Goal: Information Seeking & Learning: Learn about a topic

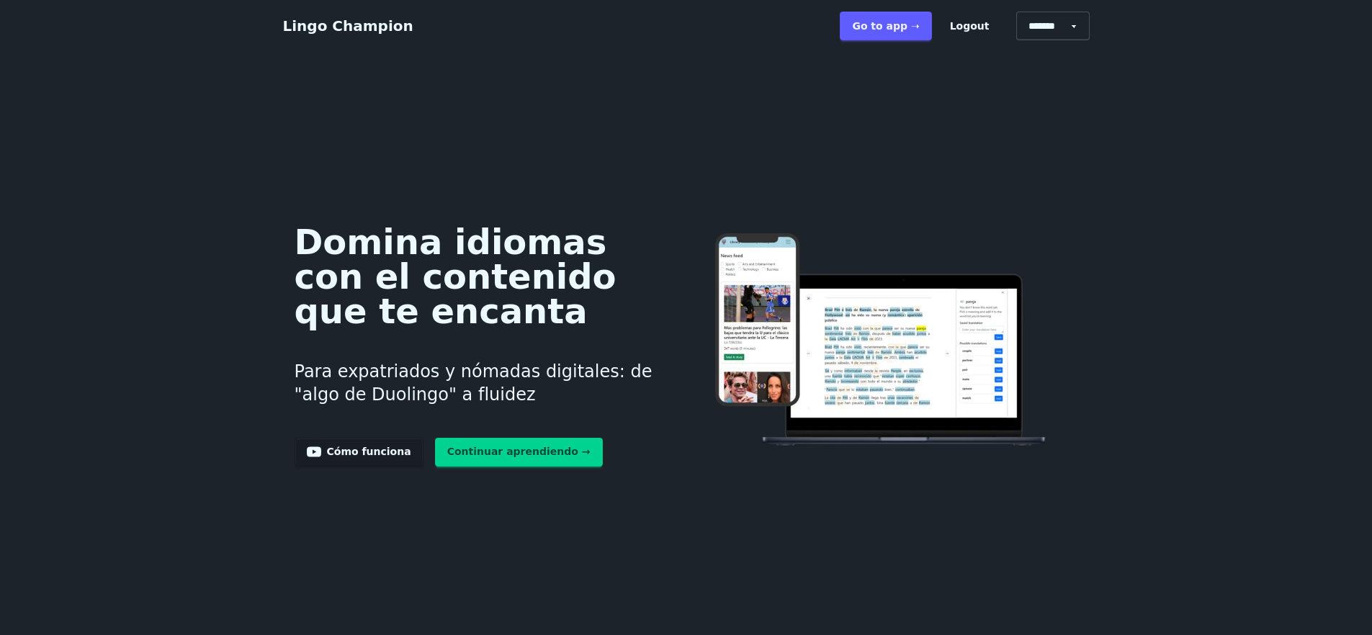
click at [894, 21] on link "Go to app ➝" at bounding box center [885, 26] width 91 height 29
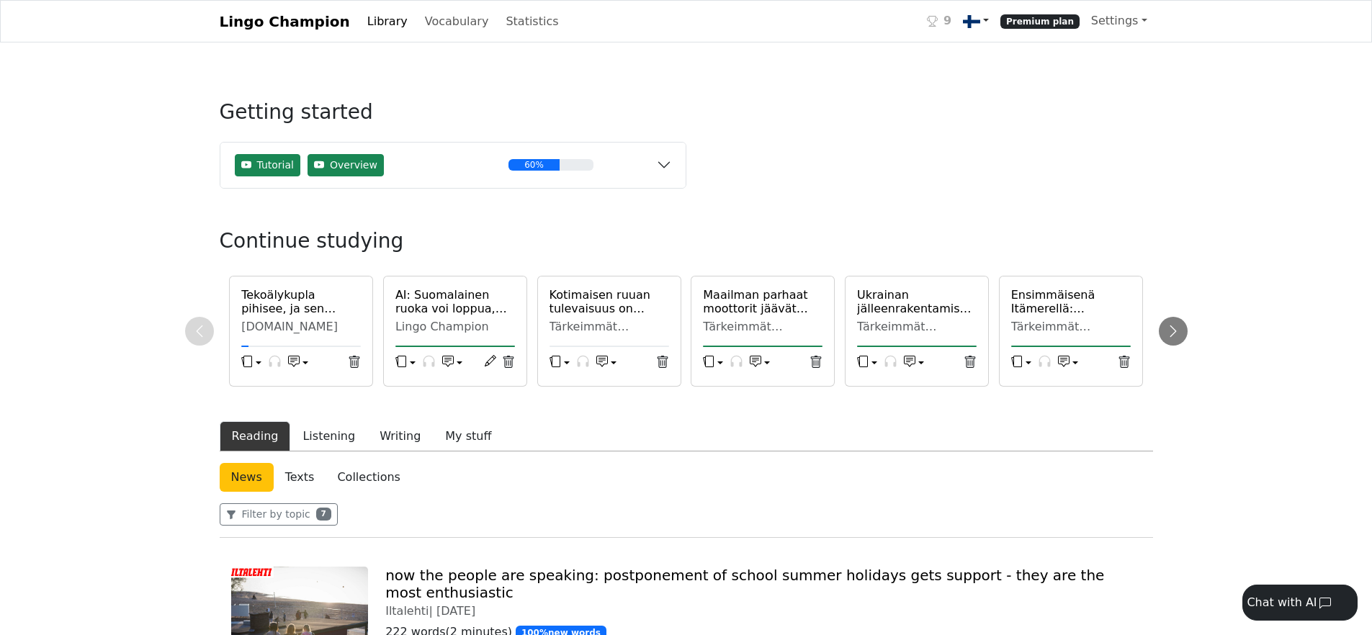
click at [993, 17] on link at bounding box center [975, 21] width 37 height 30
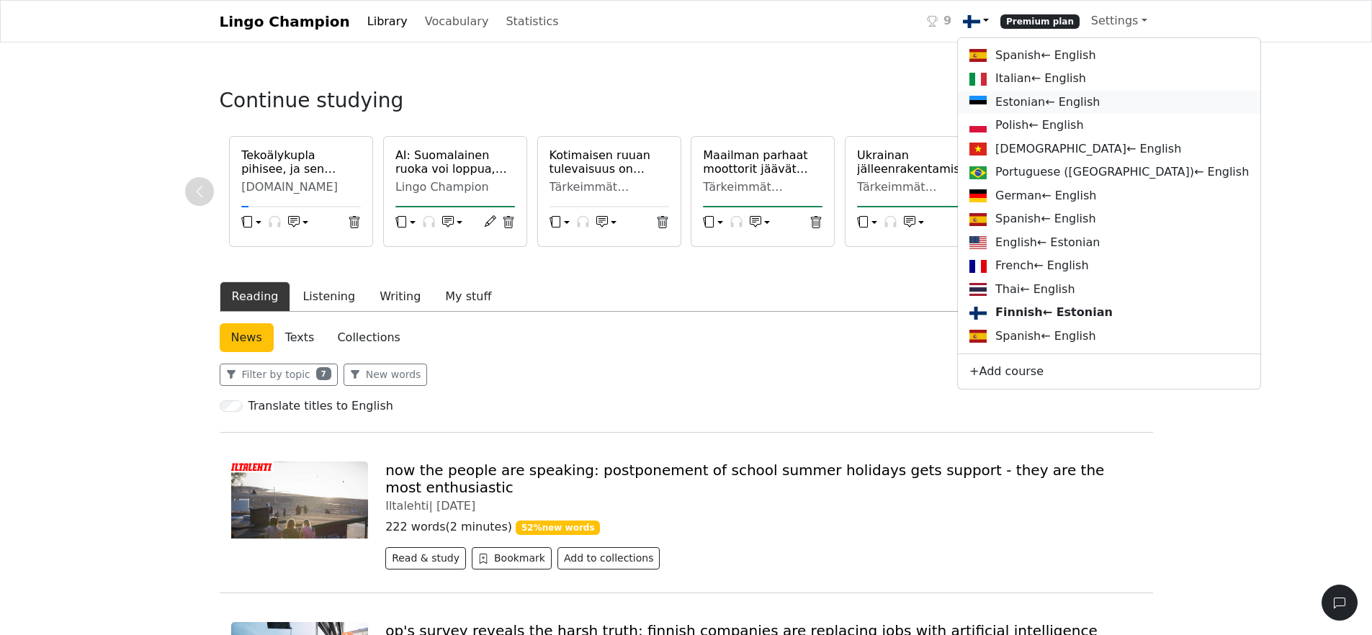
click at [1047, 102] on link "Estonian ← English" at bounding box center [1109, 103] width 303 height 24
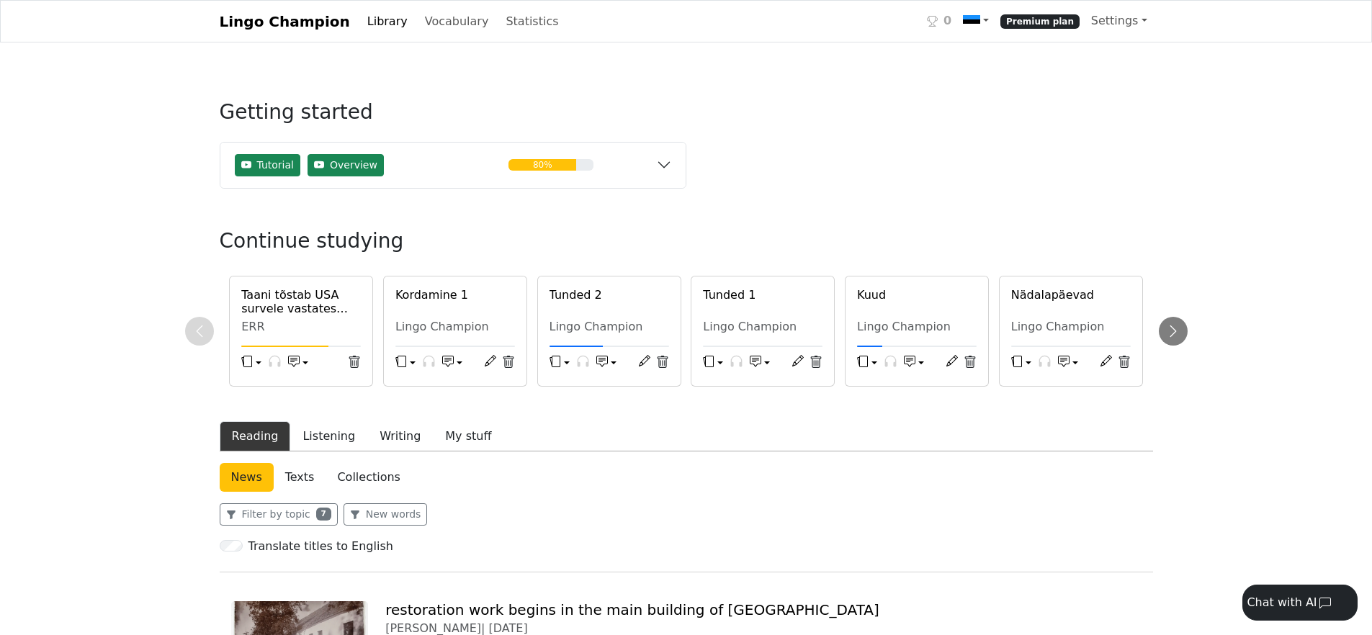
click at [372, 480] on link "Collections" at bounding box center [369, 477] width 86 height 29
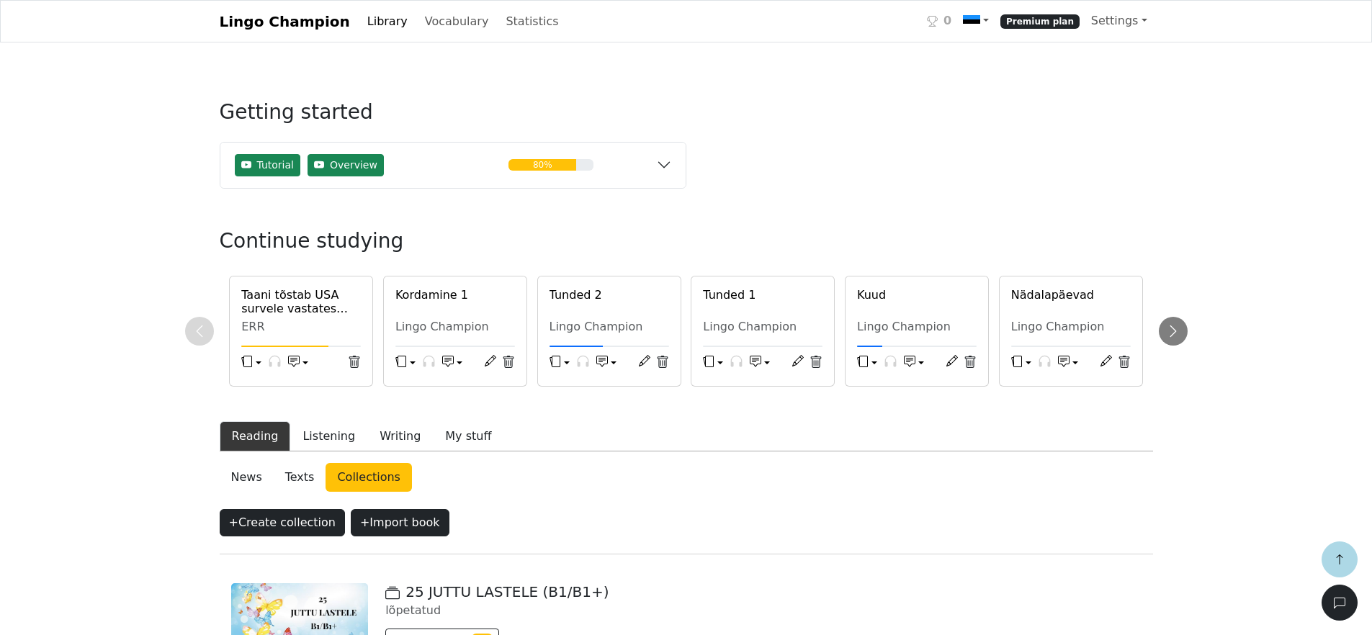
scroll to position [938, 0]
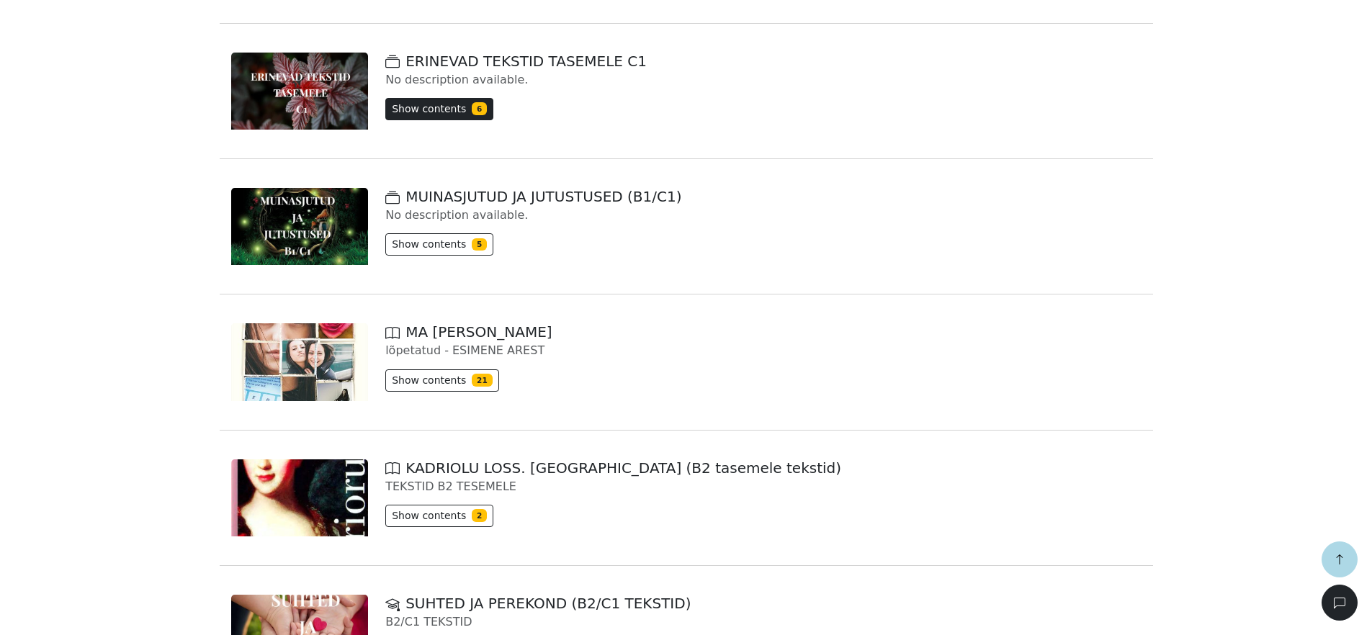
click at [467, 115] on button "Show contents 6" at bounding box center [439, 109] width 108 height 22
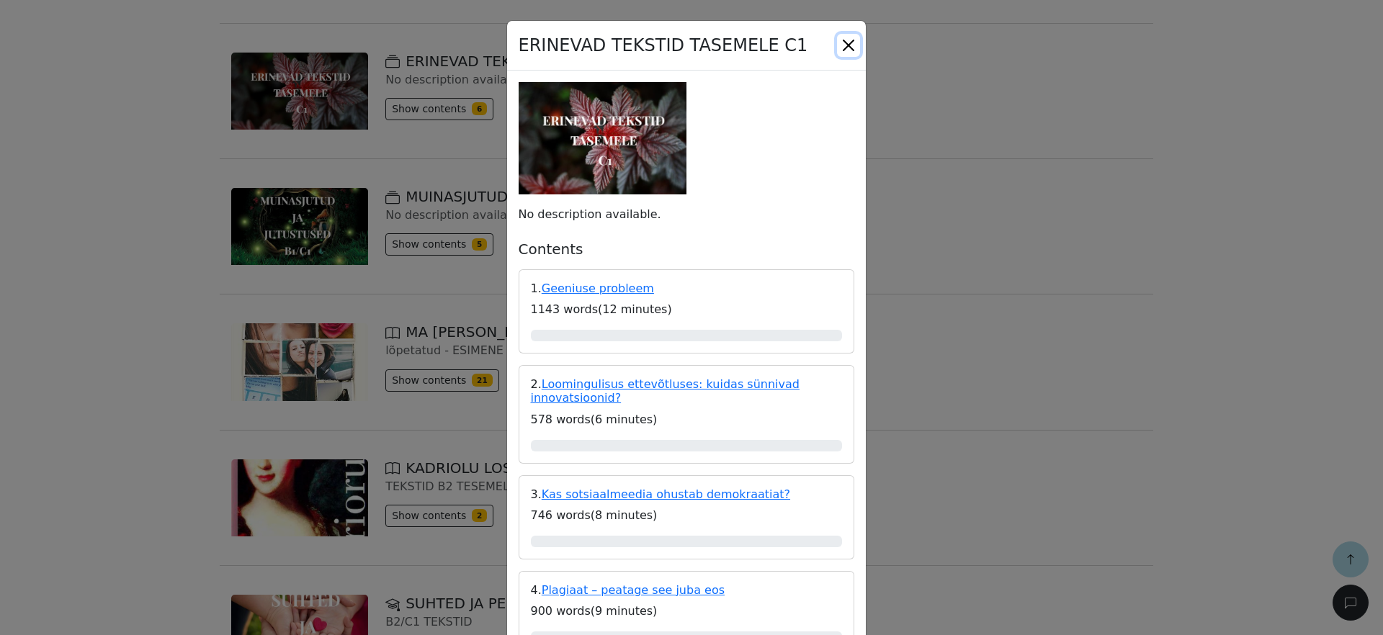
click at [846, 48] on button "Close" at bounding box center [848, 45] width 23 height 23
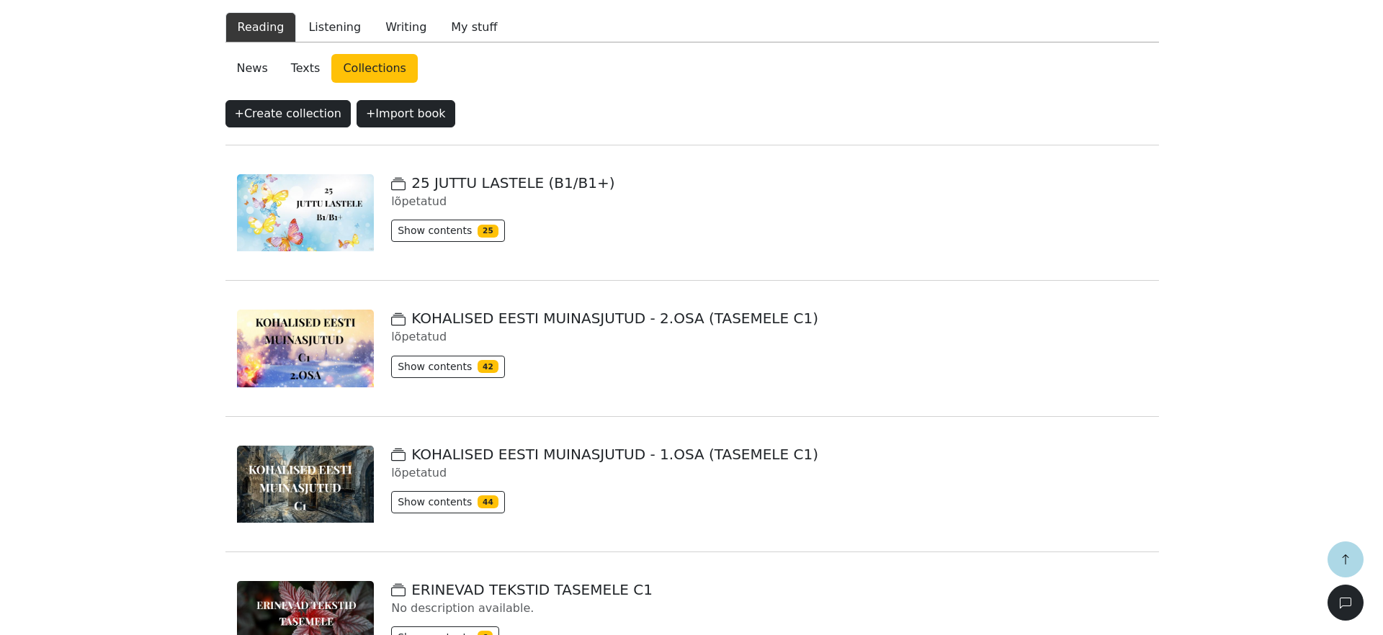
scroll to position [406, 0]
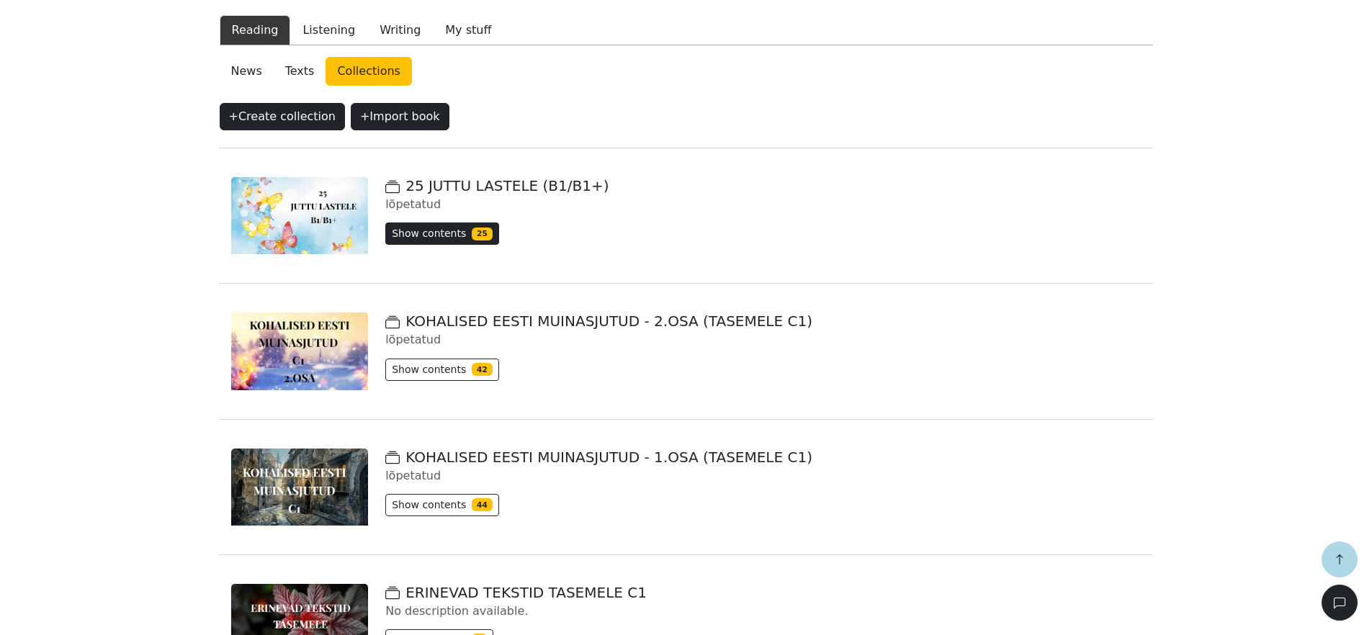
click at [447, 236] on button "Show contents 25" at bounding box center [441, 234] width 113 height 22
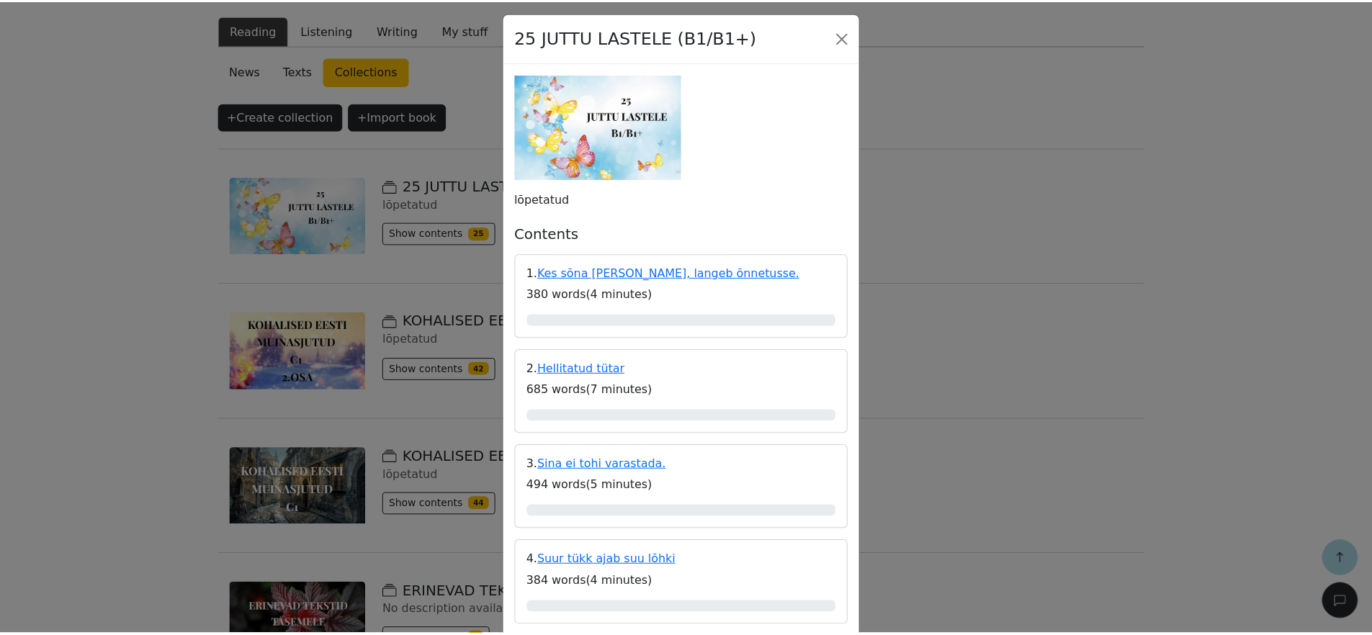
scroll to position [0, 0]
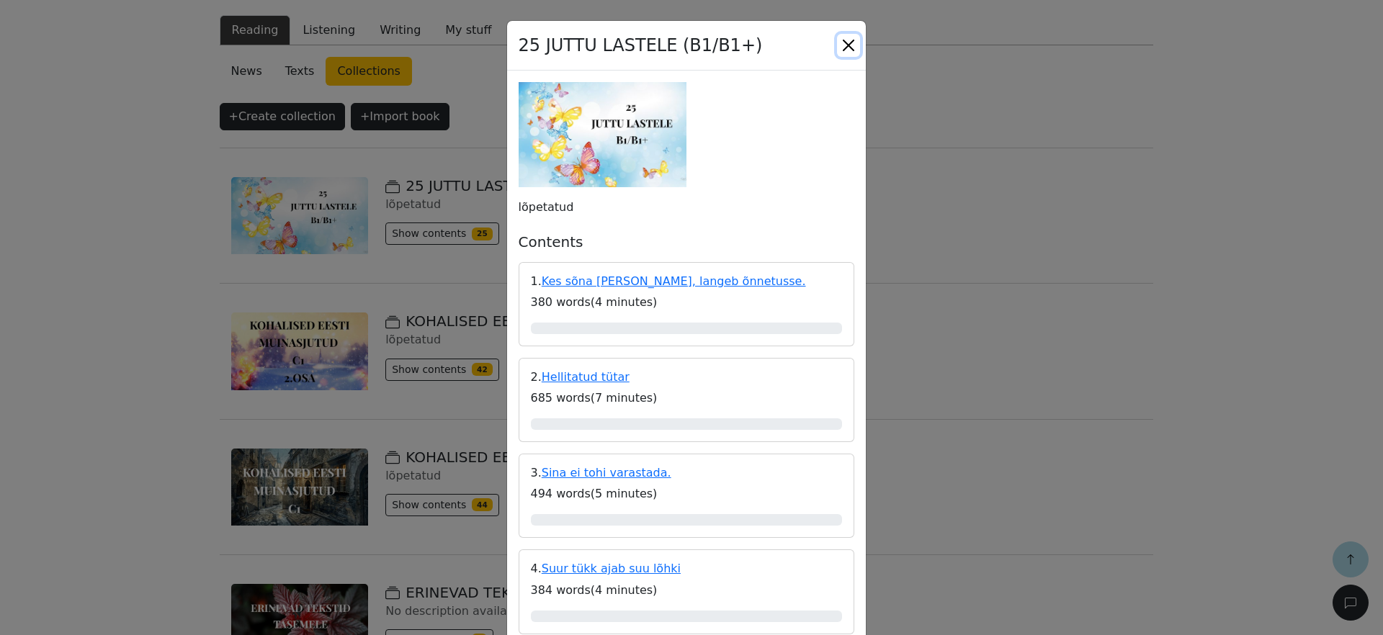
click at [837, 44] on button "Close" at bounding box center [848, 45] width 23 height 23
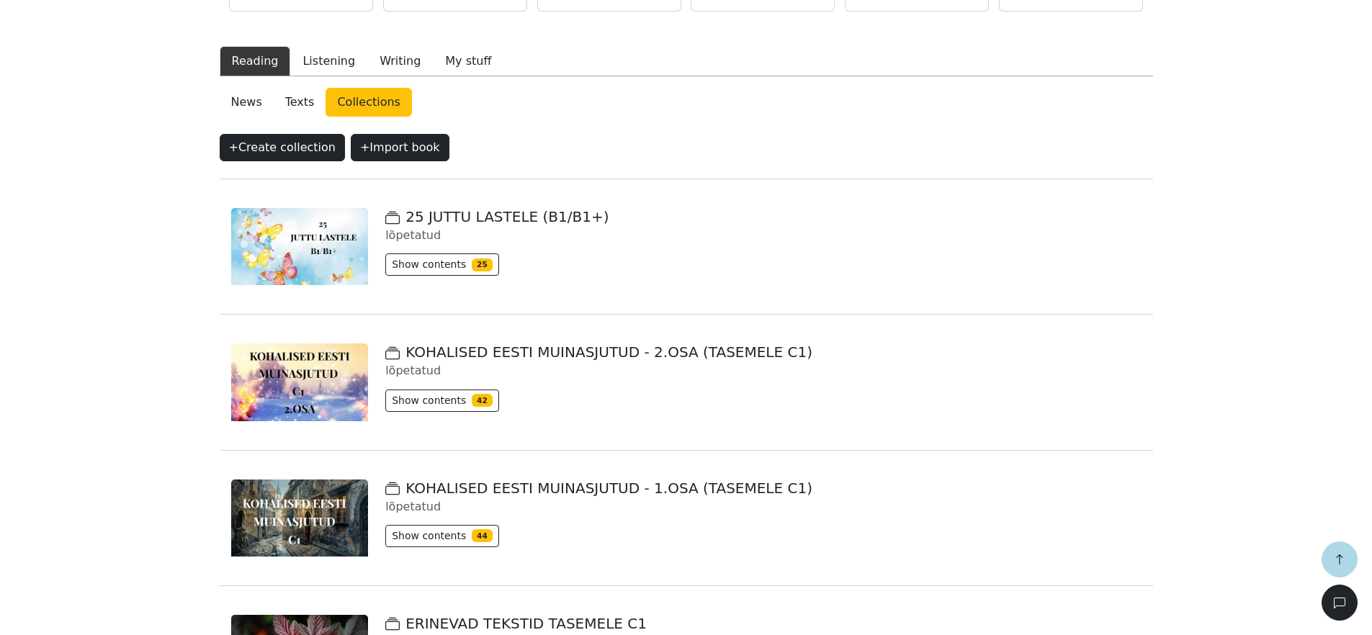
scroll to position [380, 0]
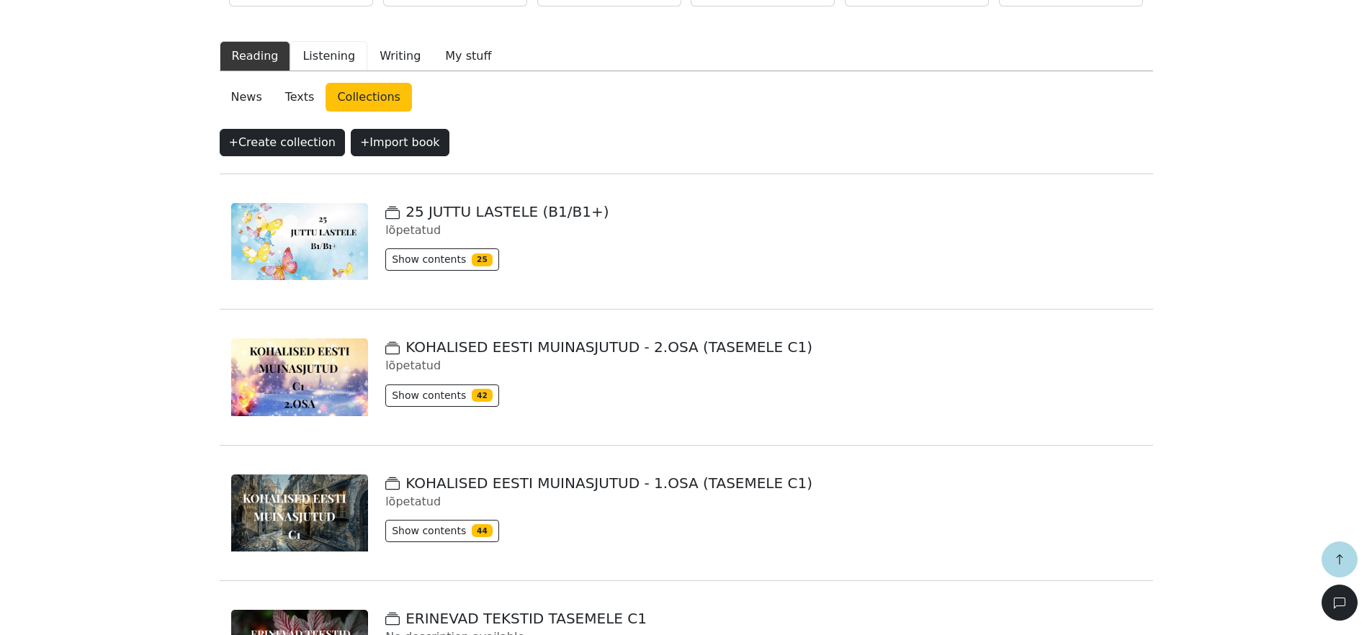
click at [329, 56] on button "Listening" at bounding box center [328, 56] width 77 height 30
